Goal: Task Accomplishment & Management: Manage account settings

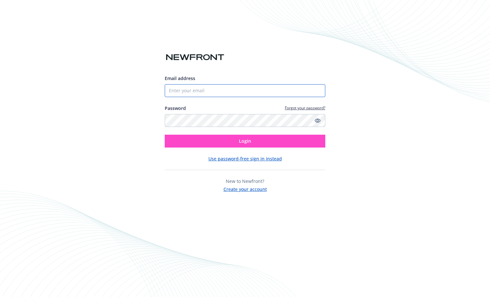
type input "[EMAIL_ADDRESS][DOMAIN_NAME]"
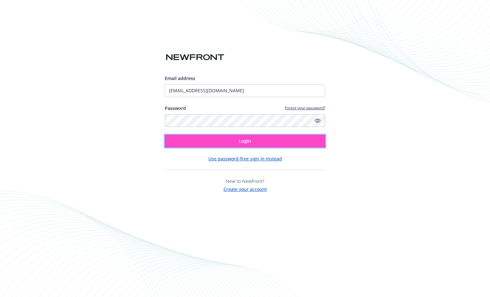
click at [174, 129] on button "Login" at bounding box center [245, 141] width 161 height 13
